Goal: Navigation & Orientation: Find specific page/section

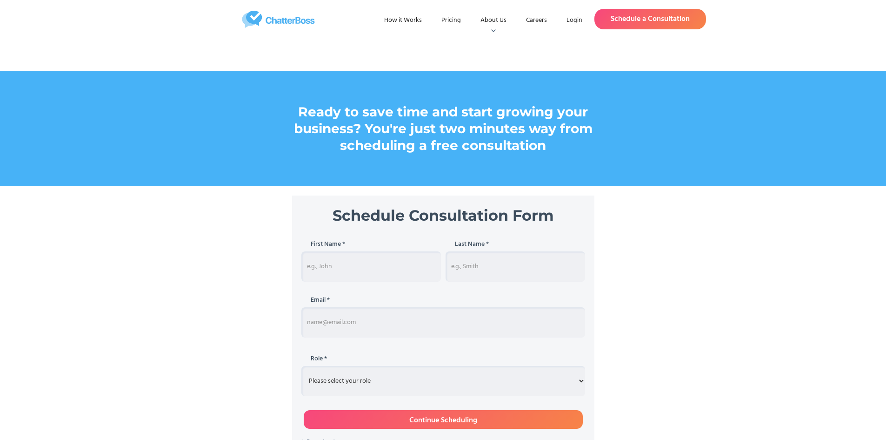
click at [306, 18] on img "home" at bounding box center [279, 19] width 184 height 17
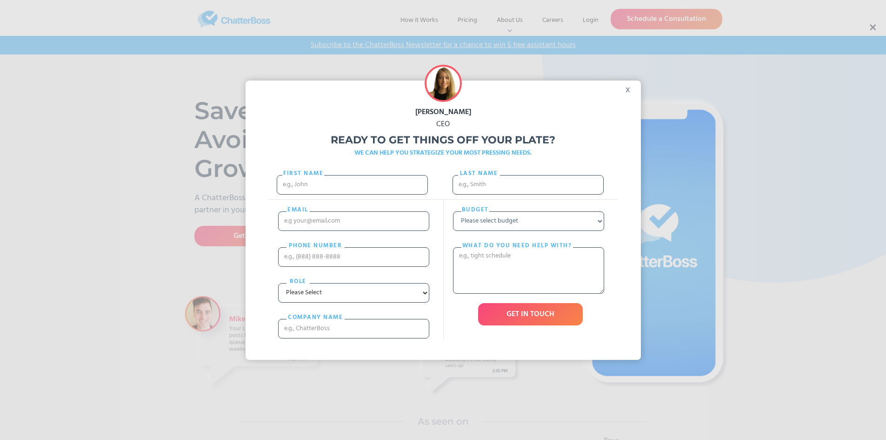
click at [632, 90] on div "x" at bounding box center [630, 87] width 21 height 14
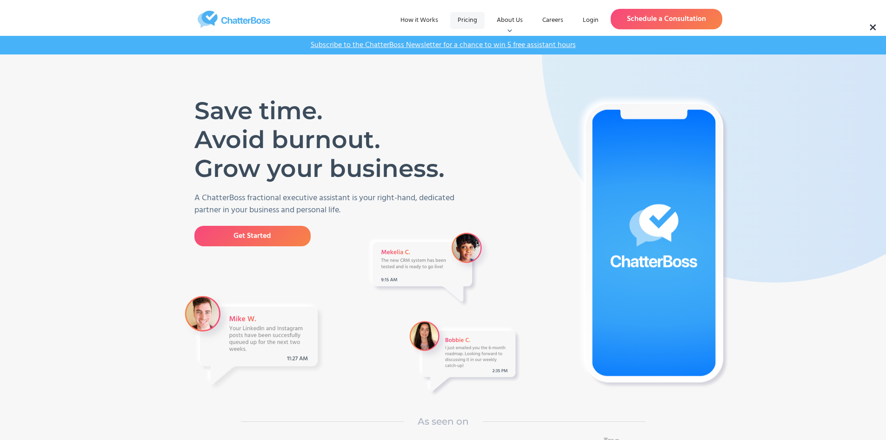
click at [468, 19] on link "Pricing" at bounding box center [467, 20] width 34 height 17
